Goal: Transaction & Acquisition: Purchase product/service

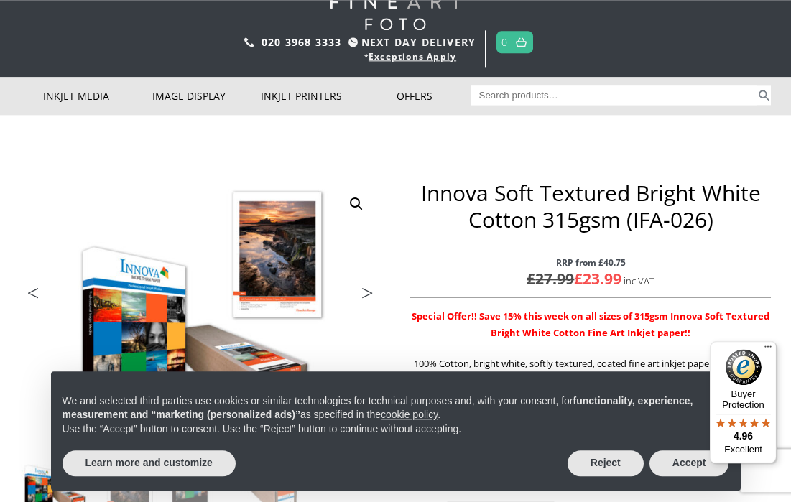
scroll to position [91, 0]
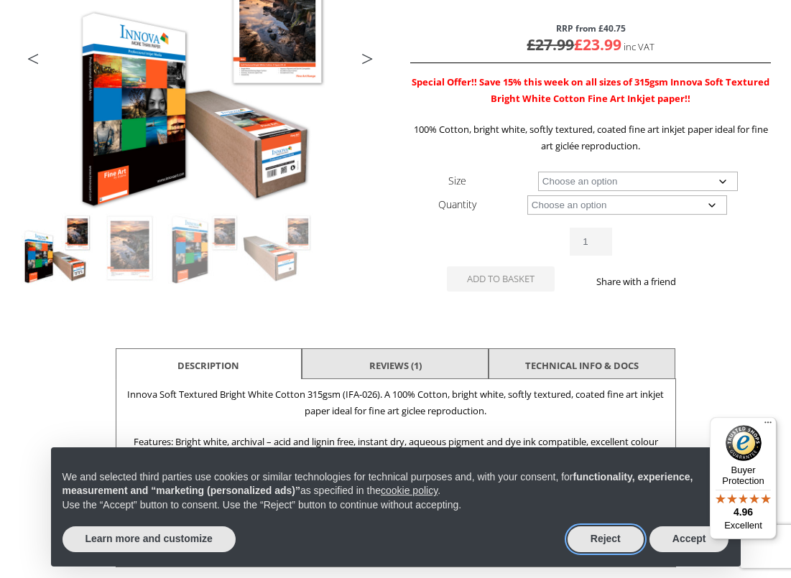
click at [615, 501] on button "Reject" at bounding box center [605, 539] width 76 height 26
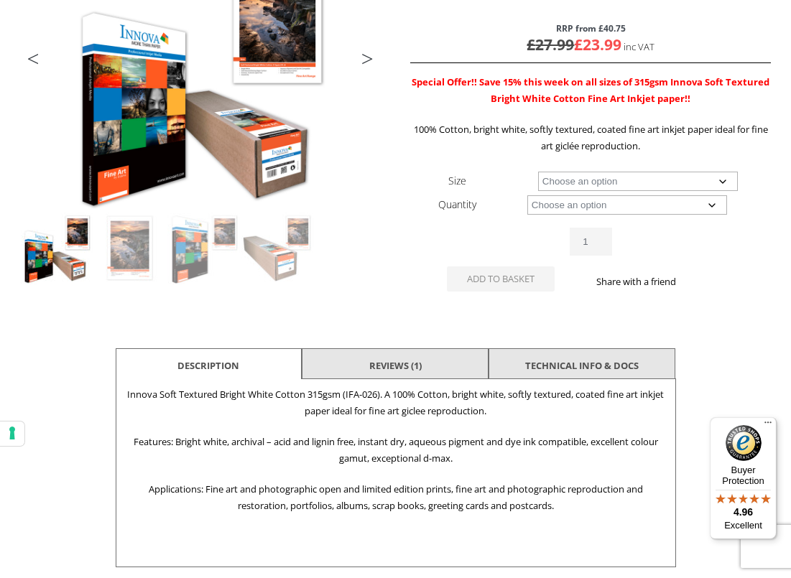
click at [725, 179] on select "Choose an option A4 Sheet A3 Sheet A3+ Sheet A2 Sheet 17" Wide Roll 24" Wide Ro…" at bounding box center [638, 181] width 200 height 19
select select "17-wide-roll"
click at [713, 202] on select "Choose an option 15m" at bounding box center [627, 204] width 200 height 19
select select "15m"
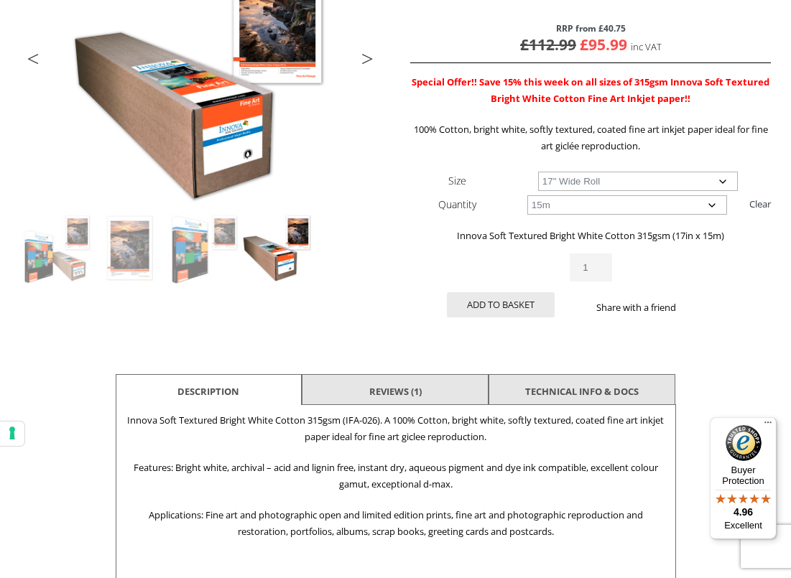
click at [714, 200] on select "Choose an option 15m" at bounding box center [627, 204] width 200 height 19
click at [715, 182] on select "Choose an option 17" Wide Roll 24" Wide Roll 36" Wide Roll 44" Wide Roll 60" Wi…" at bounding box center [638, 181] width 200 height 19
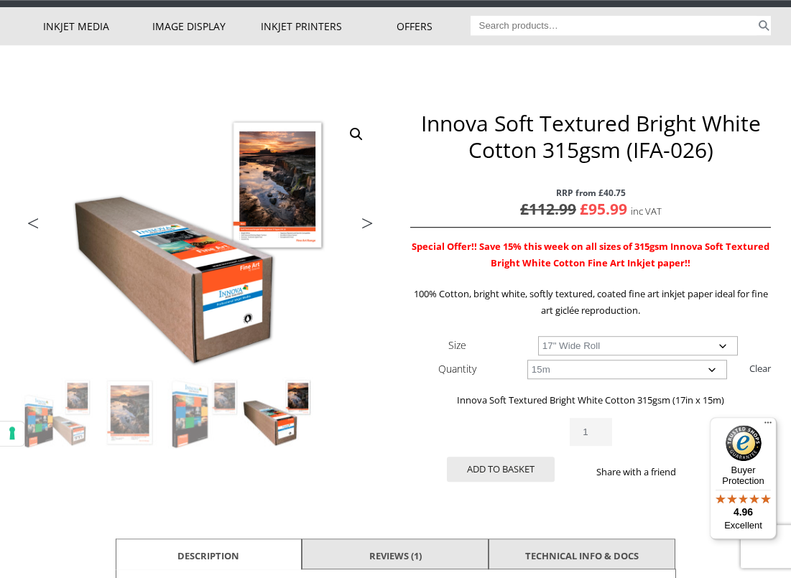
scroll to position [120, 0]
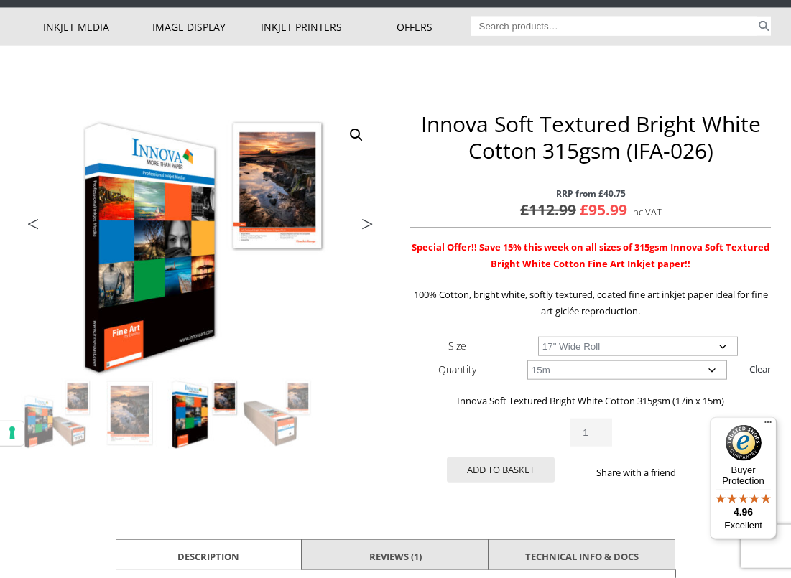
click at [722, 345] on select "Choose an option 17" Wide Roll 24" Wide Roll 36" Wide Roll 44" Wide Roll 60" Wi…" at bounding box center [638, 346] width 200 height 19
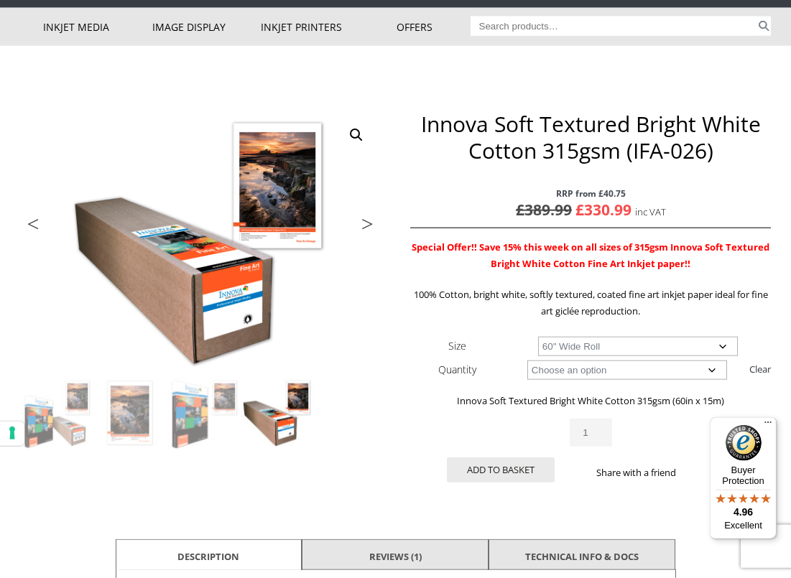
click at [638, 205] on p "RRP from £40.75 £ 389.99 Original price was: £389.99. £ 330.99 Current price is…" at bounding box center [590, 203] width 360 height 50
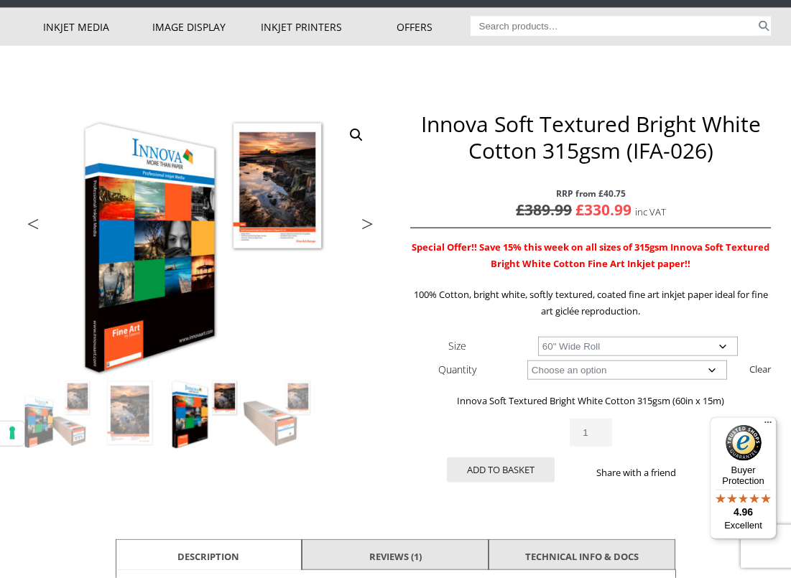
click at [42, 213] on img at bounding box center [404, 394] width 768 height 567
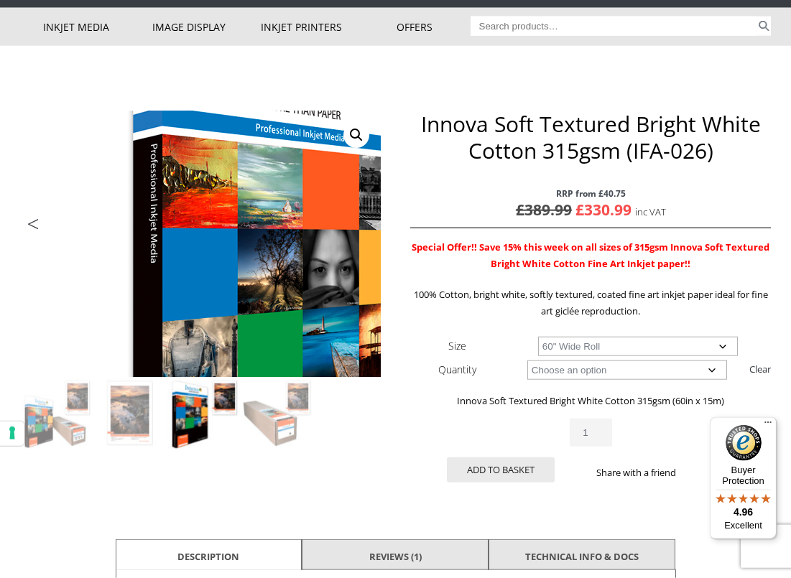
click at [723, 342] on select "Choose an option 17" Wide Roll 24" Wide Roll 36" Wide Roll 44" Wide Roll 60" Wi…" at bounding box center [638, 346] width 200 height 19
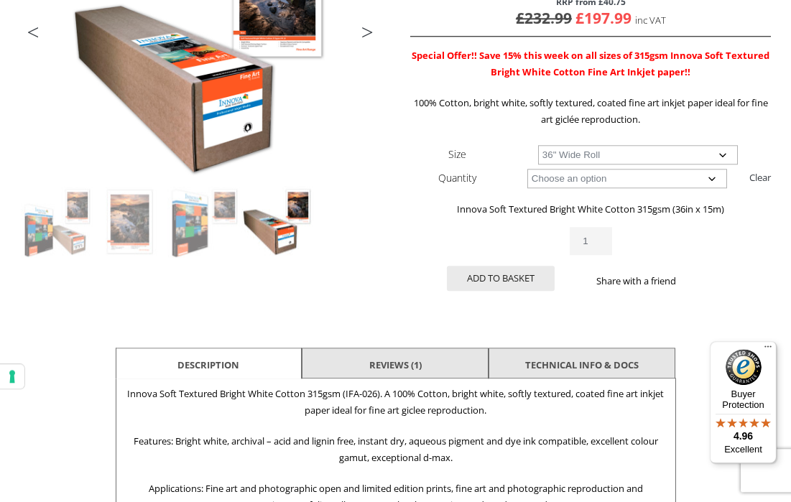
scroll to position [308, 0]
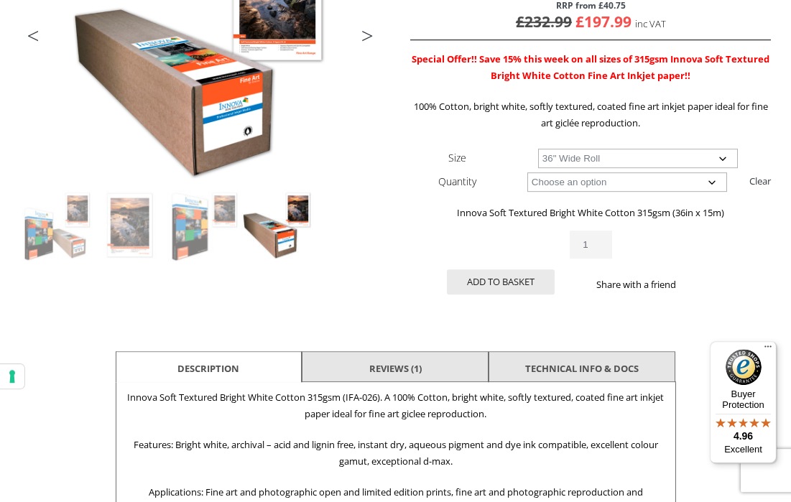
click at [724, 152] on select "Choose an option 17" Wide Roll 24" Wide Roll 36" Wide Roll 44" Wide Roll 60" Wi…" at bounding box center [638, 158] width 200 height 19
select select "17-wide-roll"
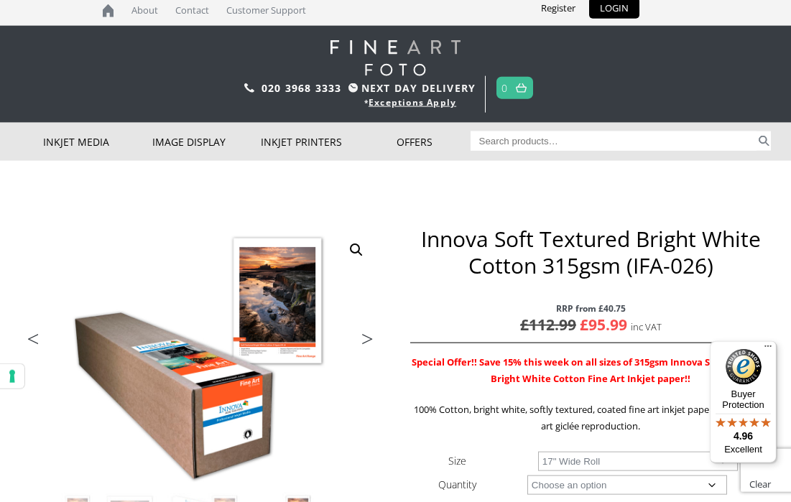
scroll to position [0, 0]
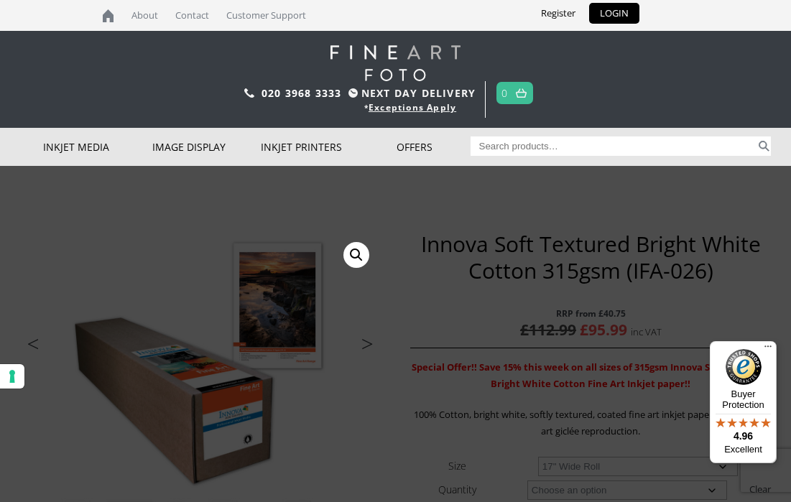
click at [343, 251] on link "🔍" at bounding box center [356, 255] width 26 height 26
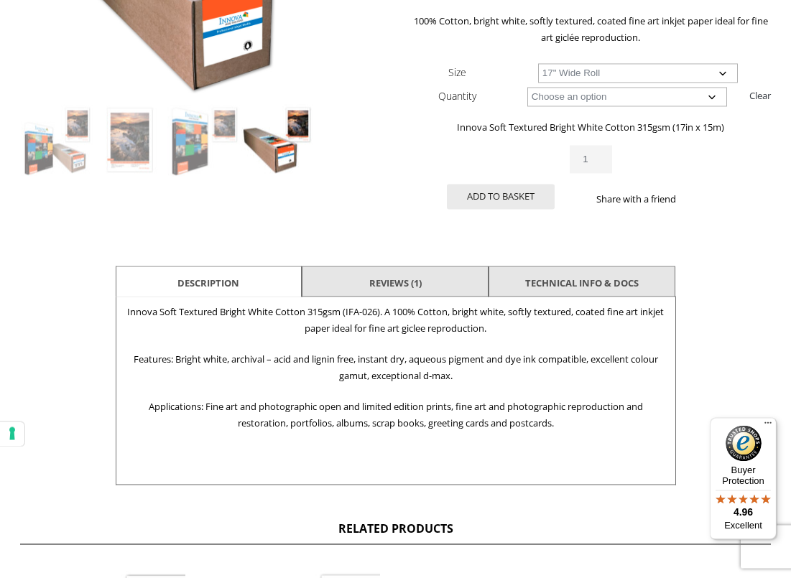
scroll to position [412, 0]
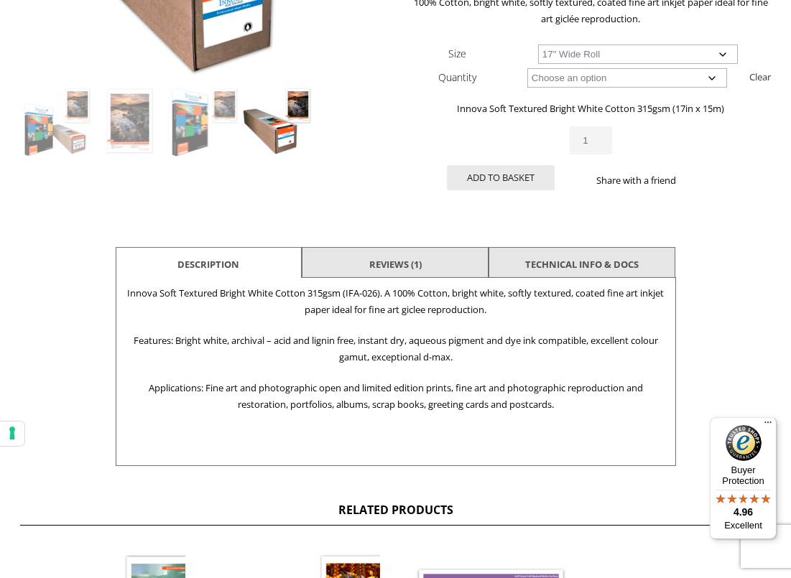
click at [414, 269] on link "Reviews (1)" at bounding box center [395, 264] width 52 height 26
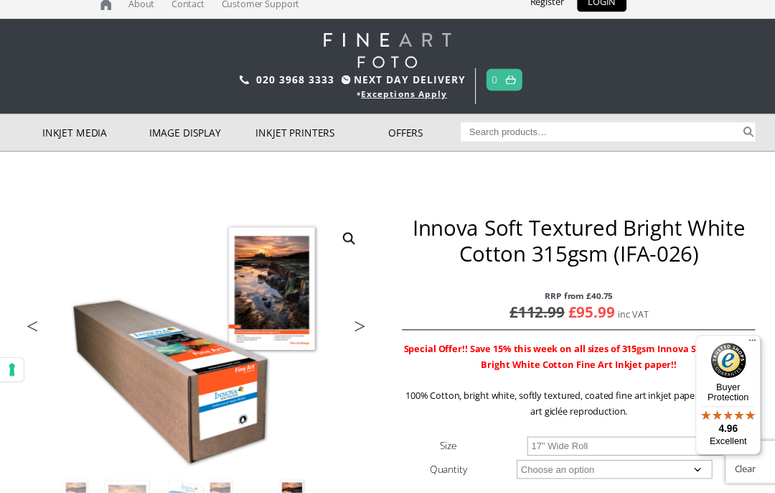
scroll to position [0, 0]
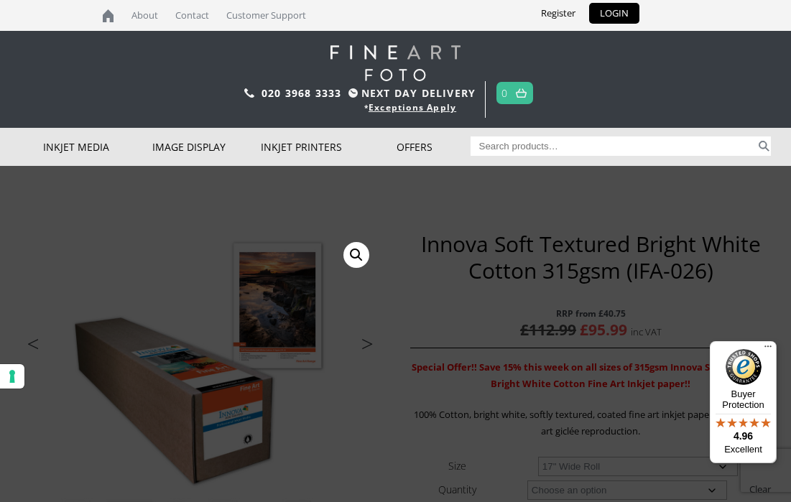
click at [0, 0] on link "Wide Format Printers" at bounding box center [0, 0] width 0 height 0
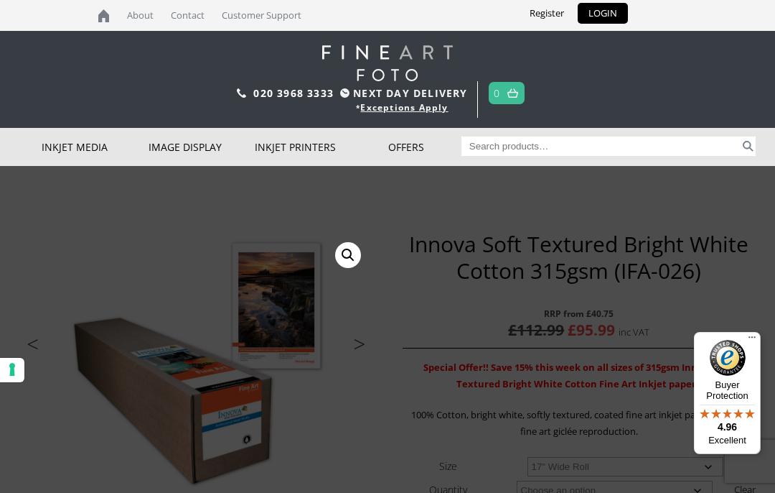
scroll to position [4, 1]
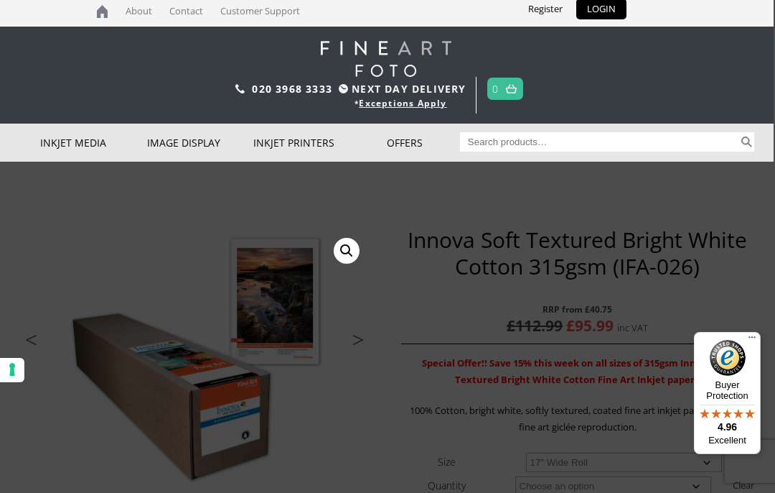
click at [0, 0] on link "Desktop Format Printers" at bounding box center [0, 0] width 0 height 0
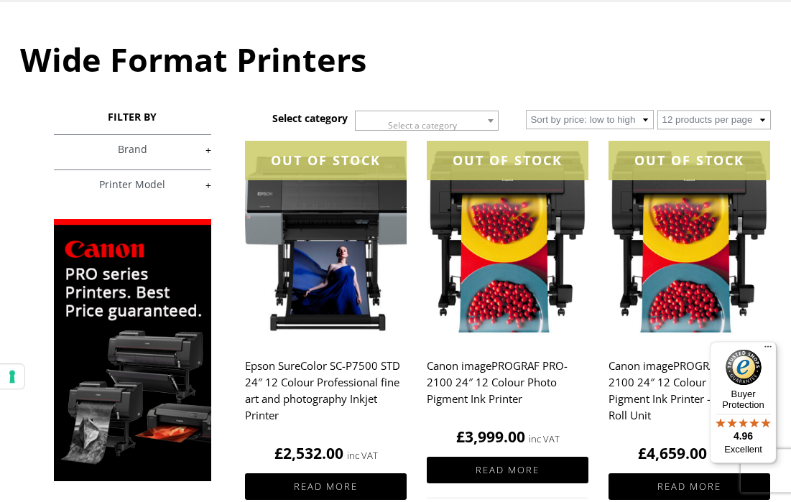
scroll to position [164, 0]
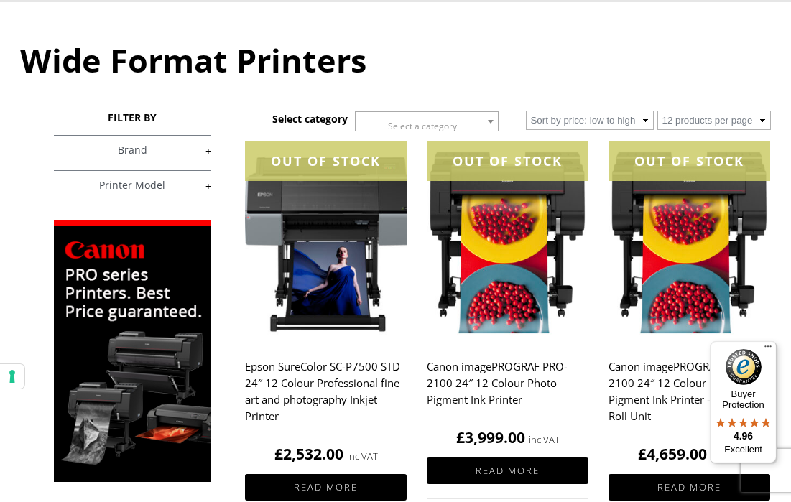
click at [210, 189] on link "+" at bounding box center [133, 186] width 158 height 14
